Goal: Task Accomplishment & Management: Use online tool/utility

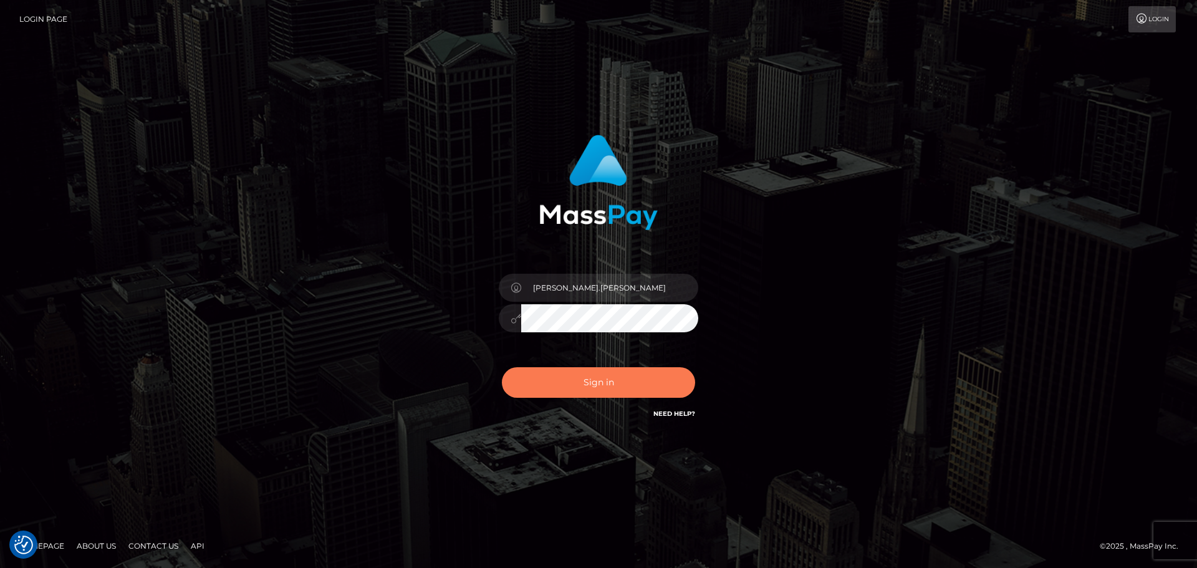
click at [584, 374] on button "Sign in" at bounding box center [598, 382] width 193 height 31
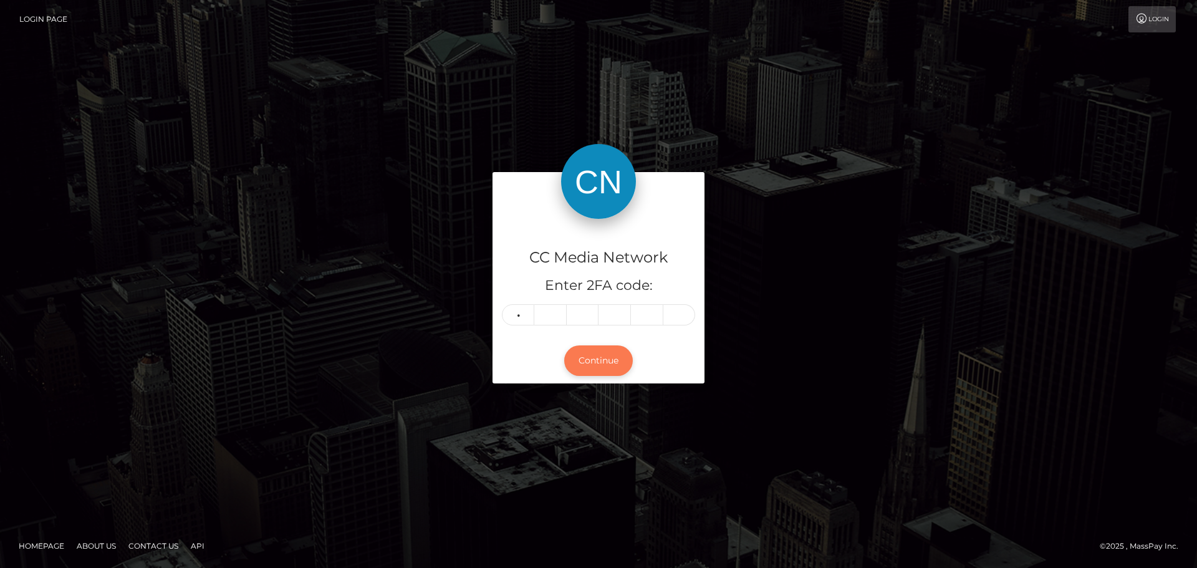
type input "5"
type input "1"
type input "2"
type input "3"
type input "9"
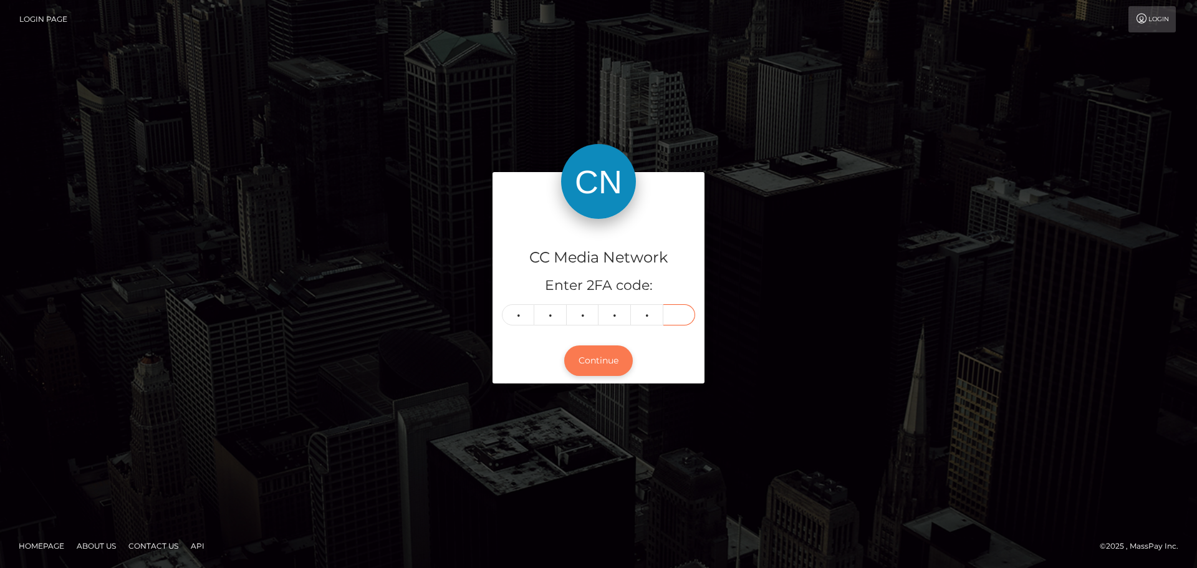
type input "9"
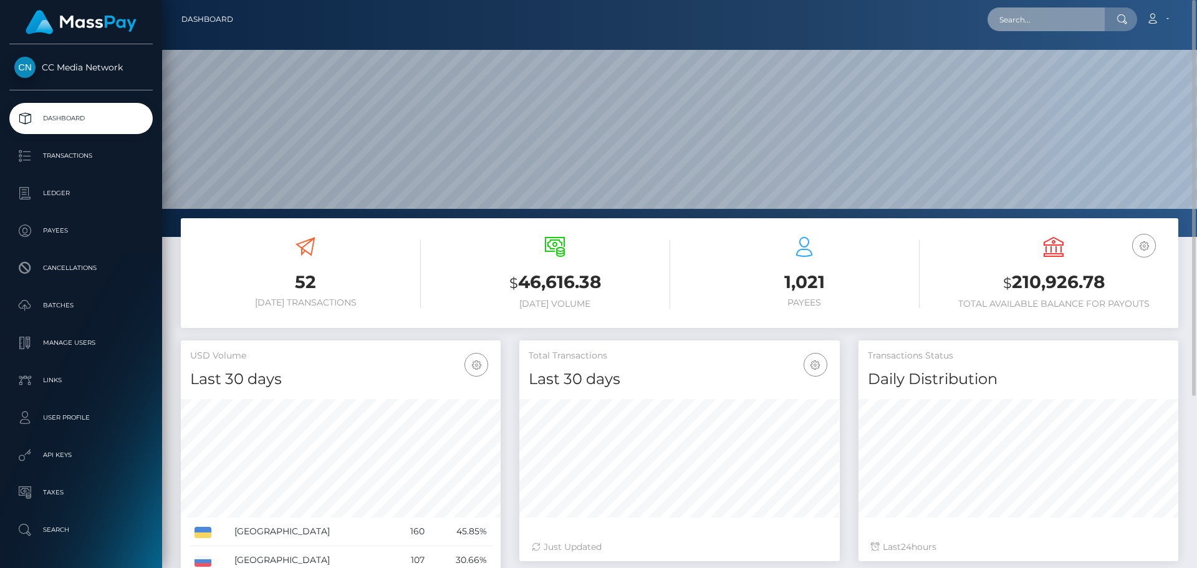
click at [1012, 14] on input "text" at bounding box center [1046, 19] width 117 height 24
paste input "[EMAIL_ADDRESS][DOMAIN_NAME]"
type input "julia555davydenko@gmail.com"
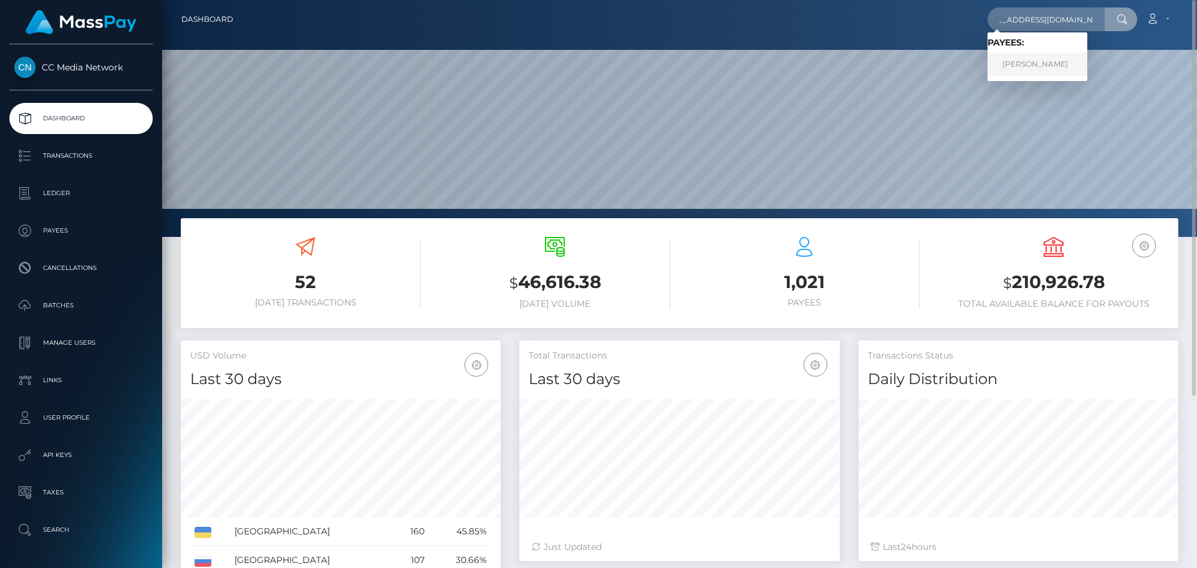
click at [1055, 65] on link "Maryna Yakubovych" at bounding box center [1038, 64] width 100 height 23
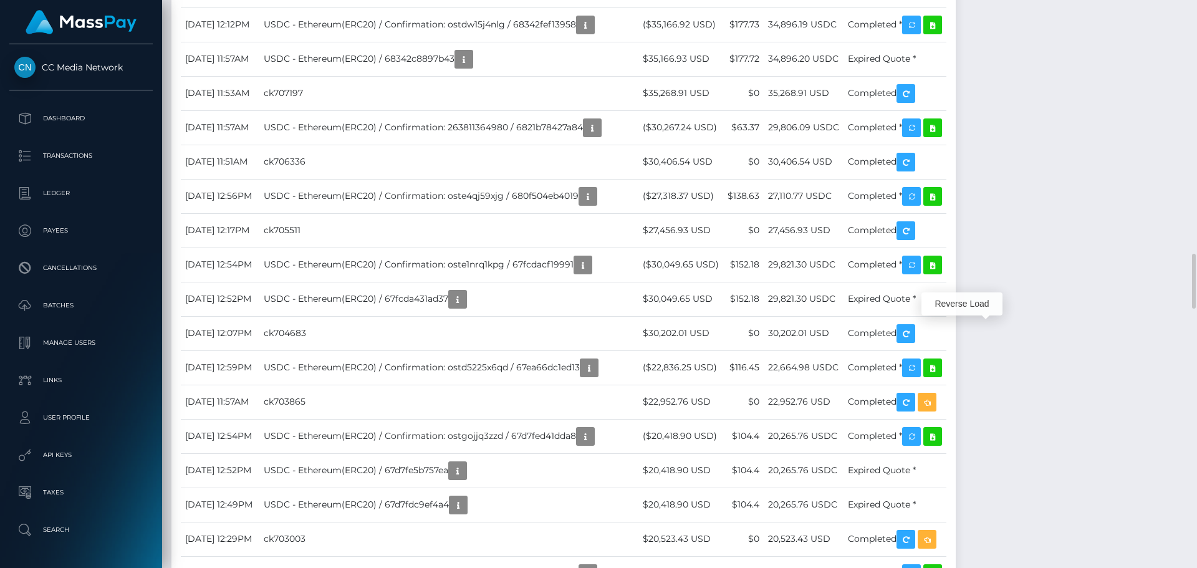
scroll to position [150, 321]
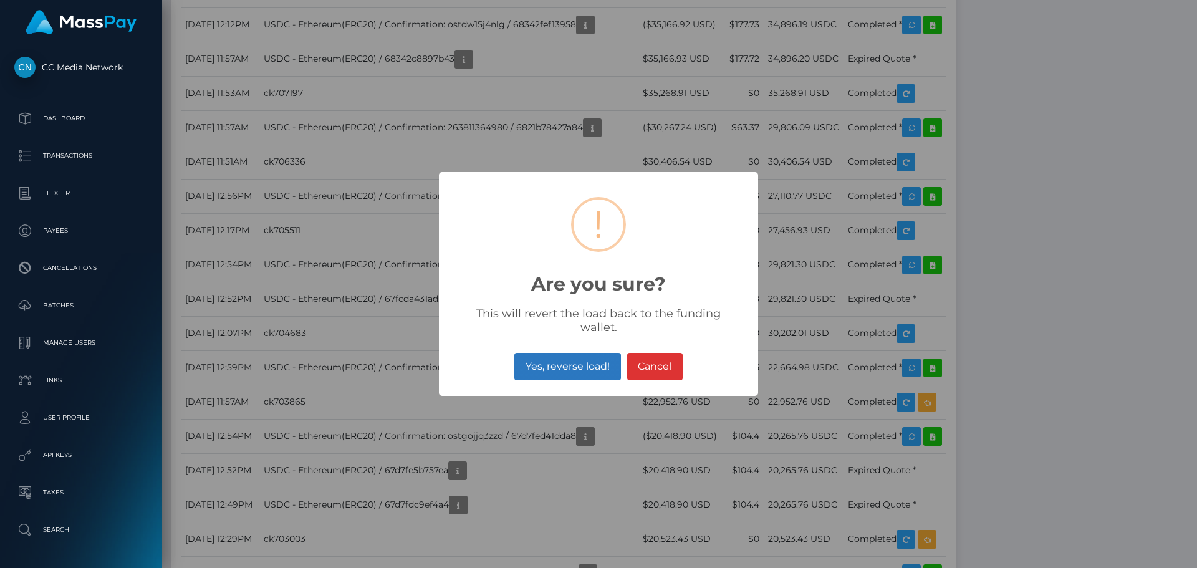
click at [577, 363] on button "Yes, reverse load!" at bounding box center [567, 366] width 106 height 27
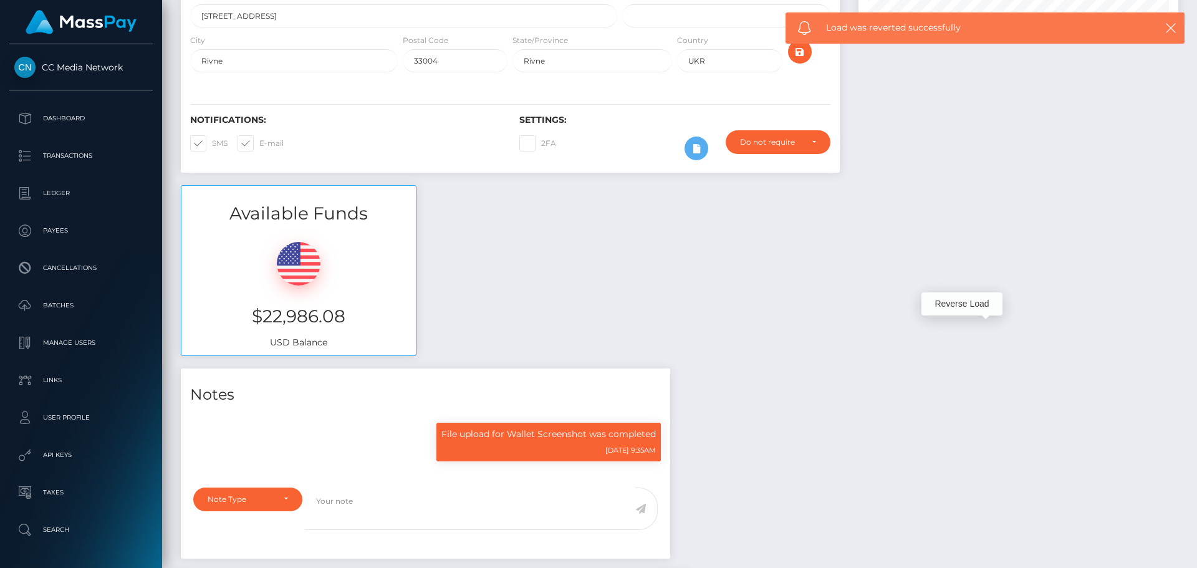
scroll to position [0, 0]
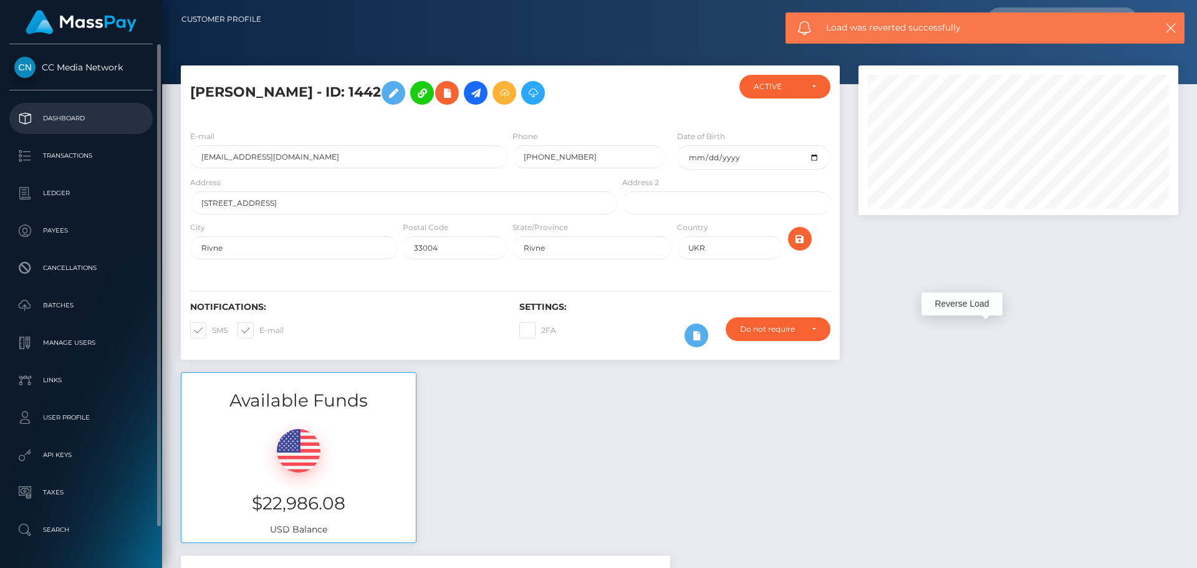
click at [69, 110] on p "Dashboard" at bounding box center [80, 118] width 133 height 19
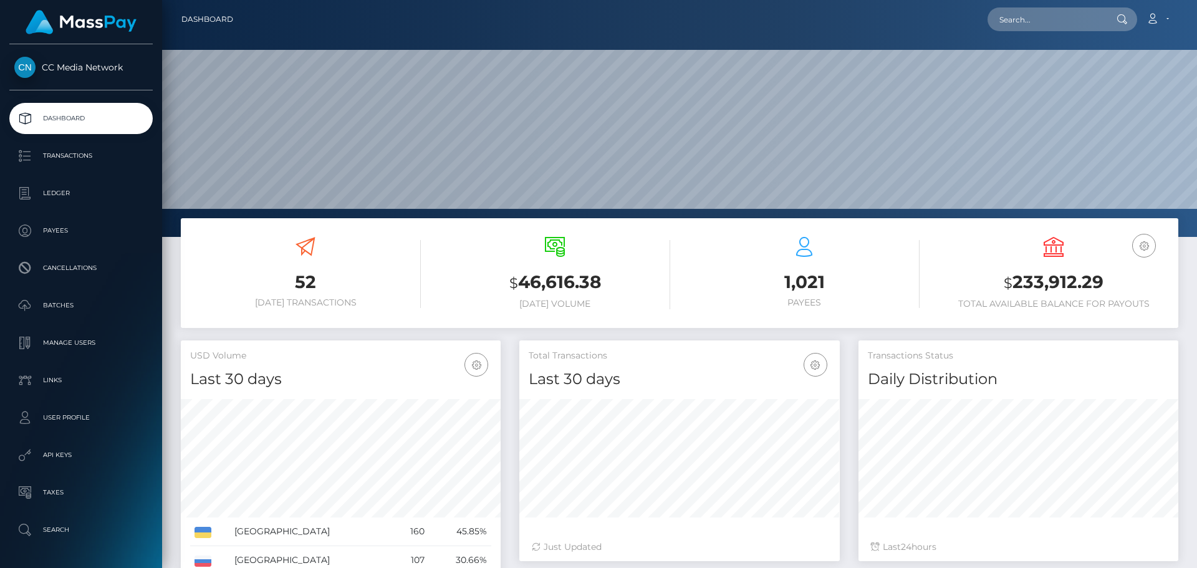
scroll to position [221, 321]
